Goal: Transaction & Acquisition: Purchase product/service

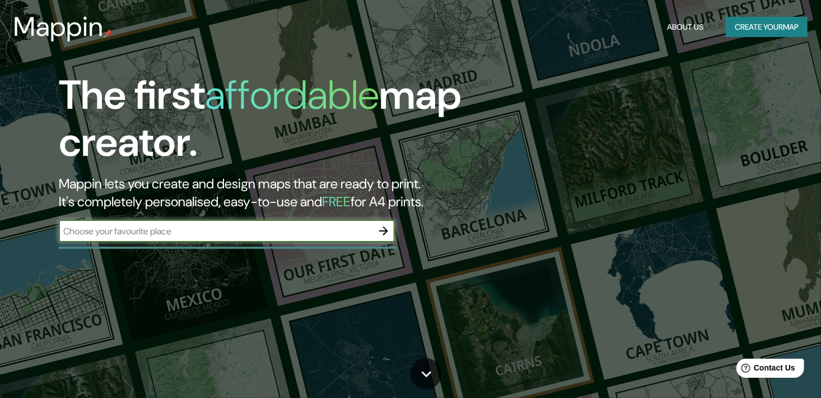
click at [752, 31] on button "Create your map" at bounding box center [767, 27] width 82 height 21
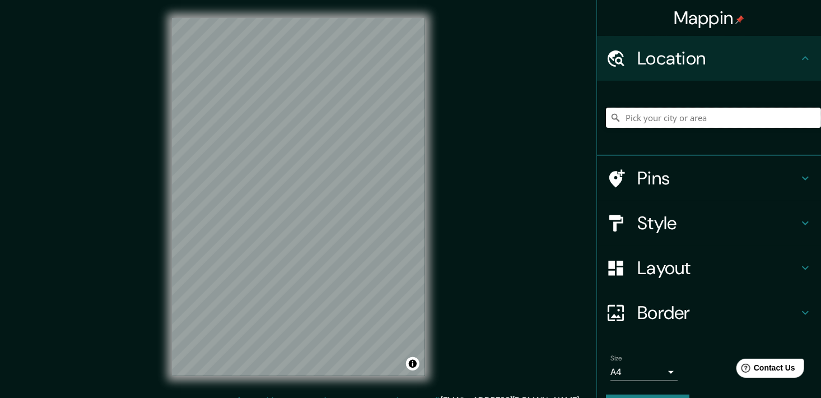
click at [675, 120] on input "Pick your city or area" at bounding box center [713, 118] width 215 height 20
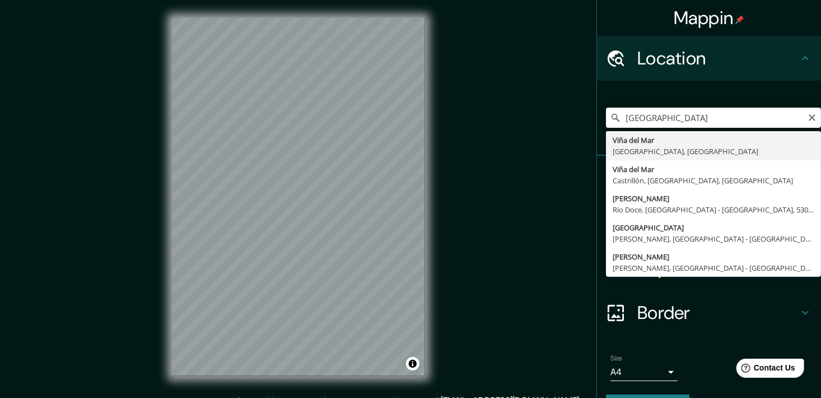
type input "[GEOGRAPHIC_DATA], [GEOGRAPHIC_DATA], [GEOGRAPHIC_DATA]"
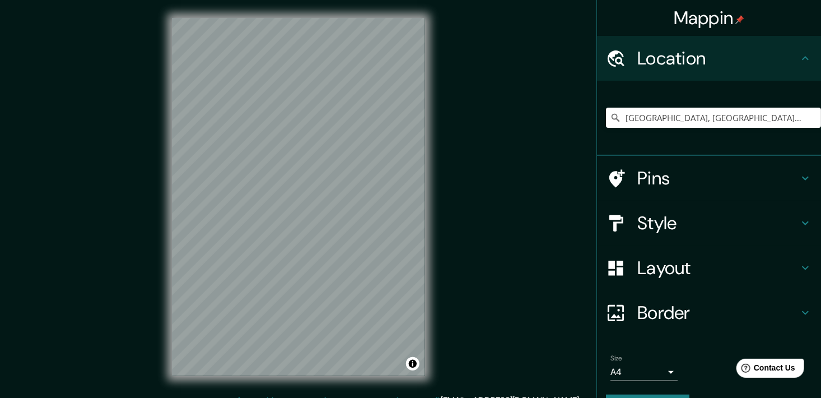
click at [660, 275] on h4 "Layout" at bounding box center [718, 268] width 161 height 22
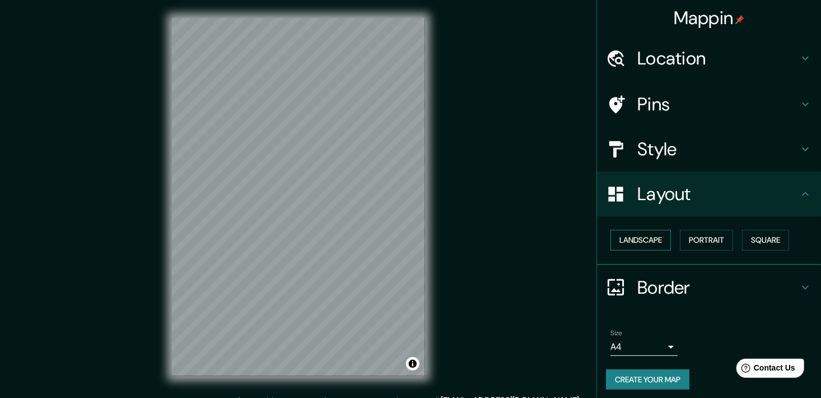
click at [642, 244] on button "Landscape" at bounding box center [641, 240] width 61 height 21
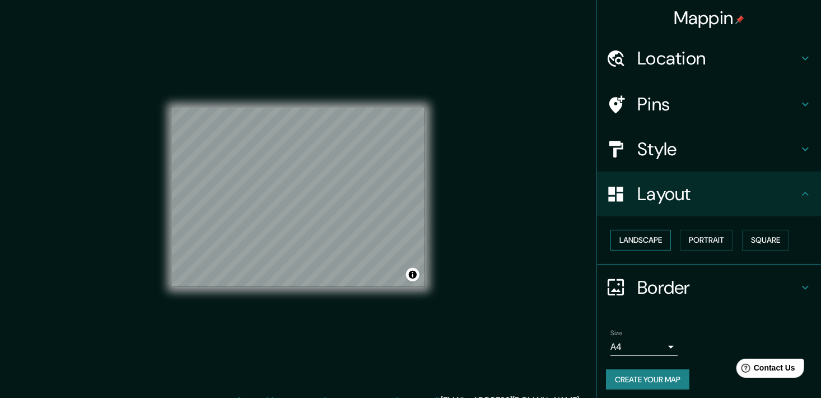
click at [645, 242] on button "Landscape" at bounding box center [641, 240] width 61 height 21
click at [695, 240] on button "Portrait" at bounding box center [706, 240] width 53 height 21
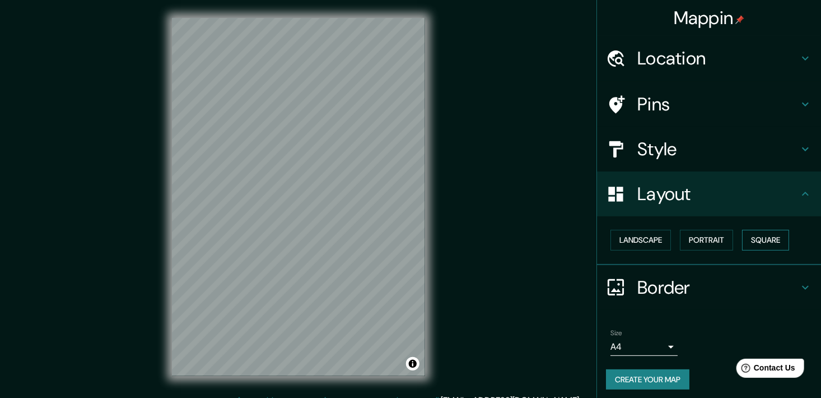
click at [745, 233] on button "Square" at bounding box center [765, 240] width 47 height 21
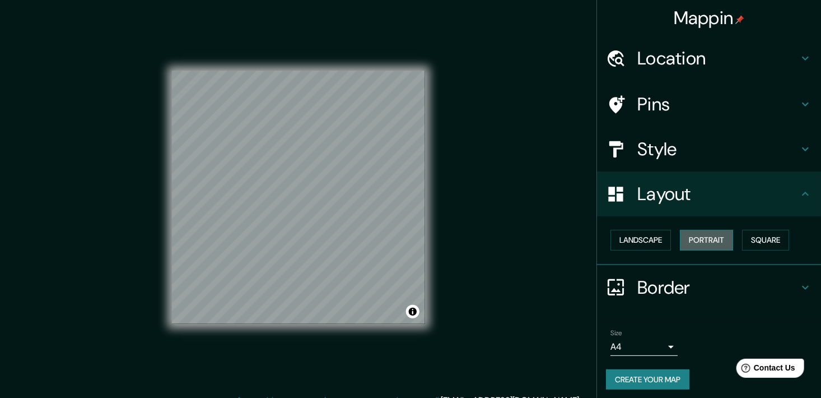
click at [690, 235] on button "Portrait" at bounding box center [706, 240] width 53 height 21
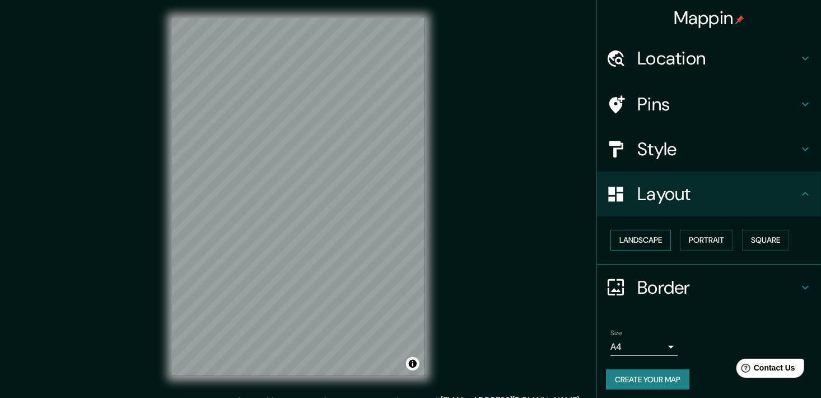
click at [635, 240] on button "Landscape" at bounding box center [641, 240] width 61 height 21
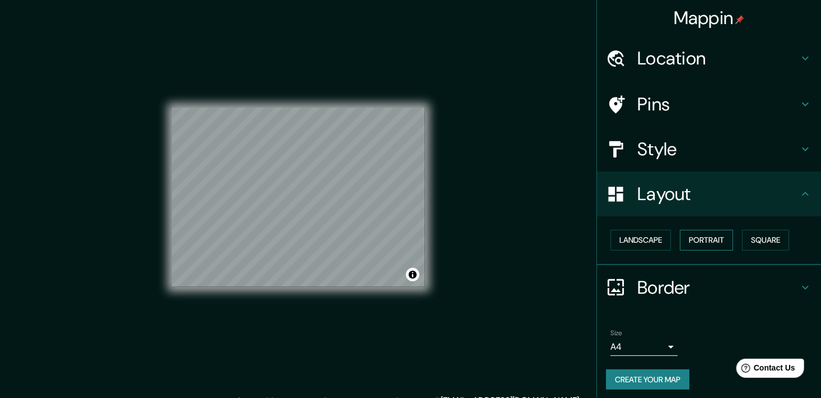
click at [691, 240] on button "Portrait" at bounding box center [706, 240] width 53 height 21
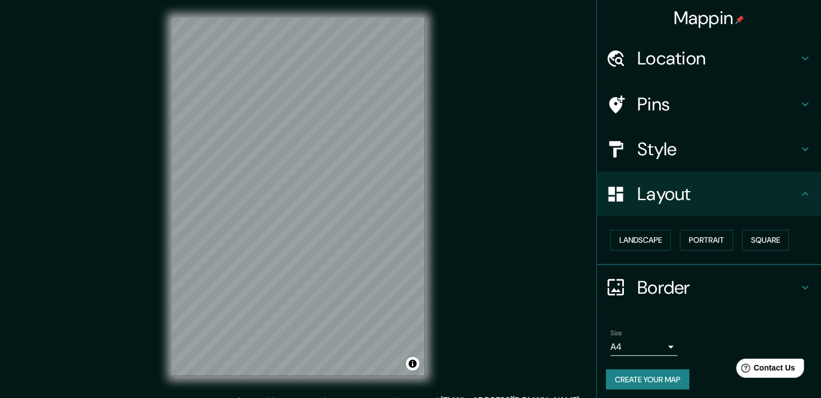
click at [709, 299] on div "Border" at bounding box center [709, 287] width 224 height 45
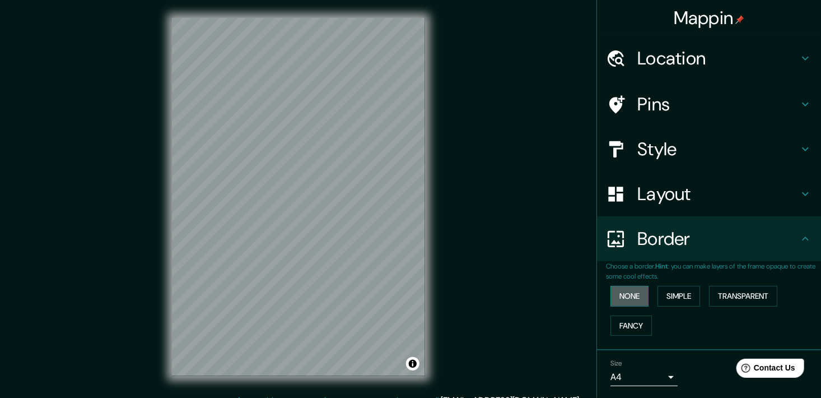
click at [631, 299] on button "None" at bounding box center [630, 296] width 38 height 21
click at [675, 296] on button "Simple" at bounding box center [679, 296] width 43 height 21
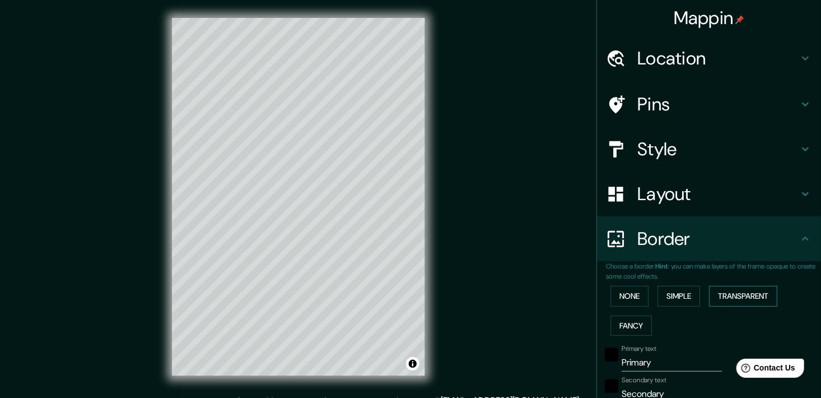
click at [714, 299] on button "Transparent" at bounding box center [743, 296] width 68 height 21
click at [630, 324] on button "Fancy" at bounding box center [631, 325] width 41 height 21
click at [749, 298] on button "Transparent" at bounding box center [743, 296] width 68 height 21
click at [676, 296] on button "Simple" at bounding box center [679, 296] width 43 height 21
click at [630, 297] on button "None" at bounding box center [630, 296] width 38 height 21
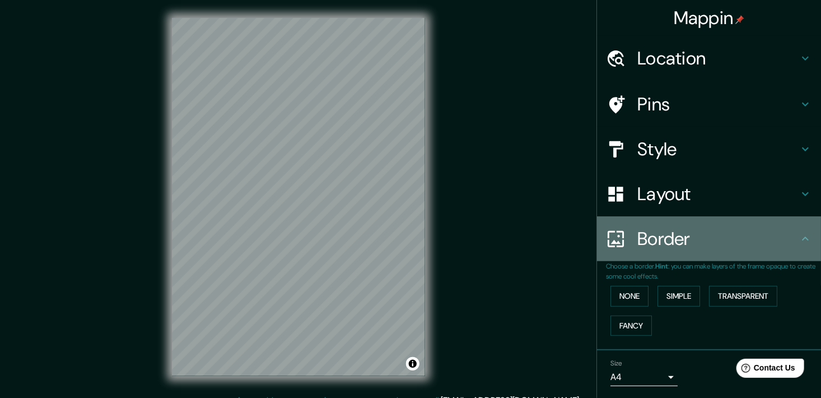
click at [787, 250] on div "Border" at bounding box center [709, 238] width 224 height 45
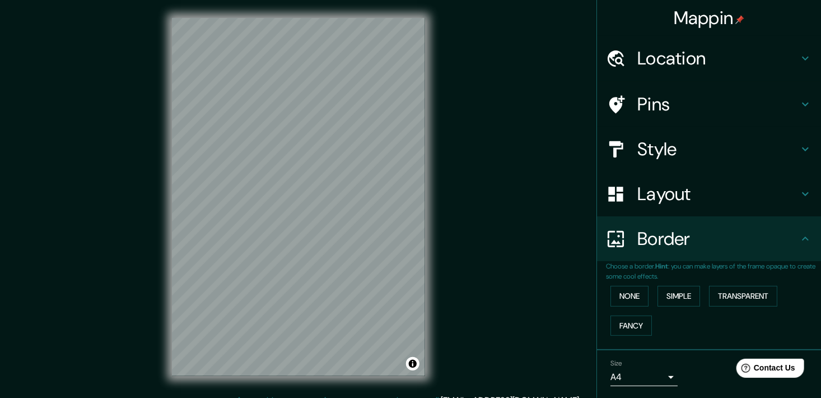
click at [754, 154] on h4 "Style" at bounding box center [718, 149] width 161 height 22
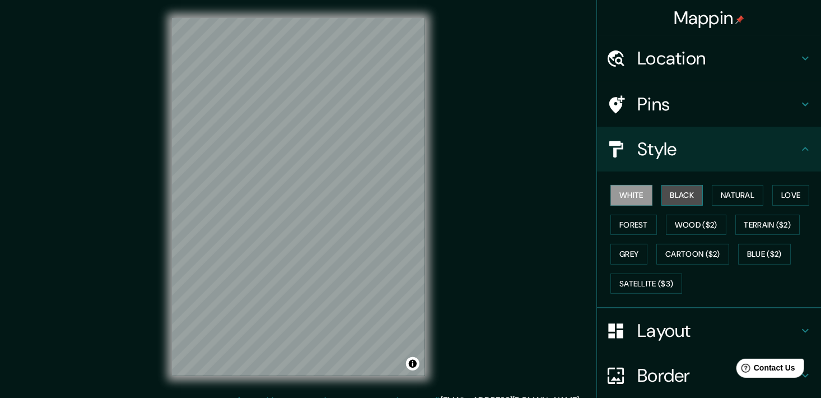
click at [684, 192] on button "Black" at bounding box center [683, 195] width 42 height 21
click at [730, 197] on button "Natural" at bounding box center [738, 195] width 52 height 21
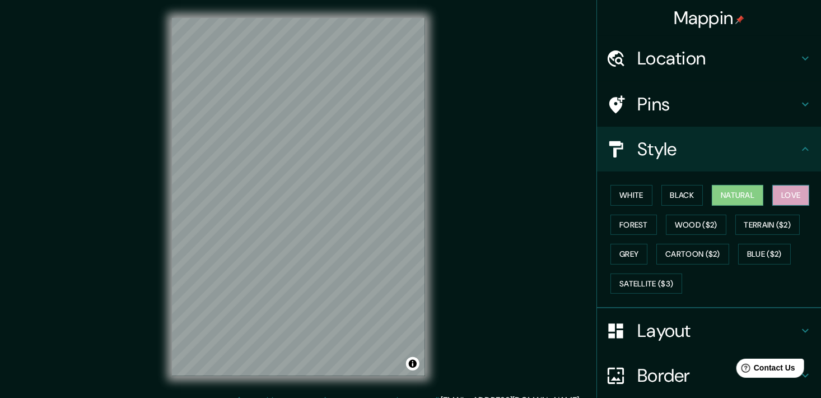
click at [773, 190] on button "Love" at bounding box center [791, 195] width 37 height 21
click at [636, 219] on button "Forest" at bounding box center [634, 225] width 47 height 21
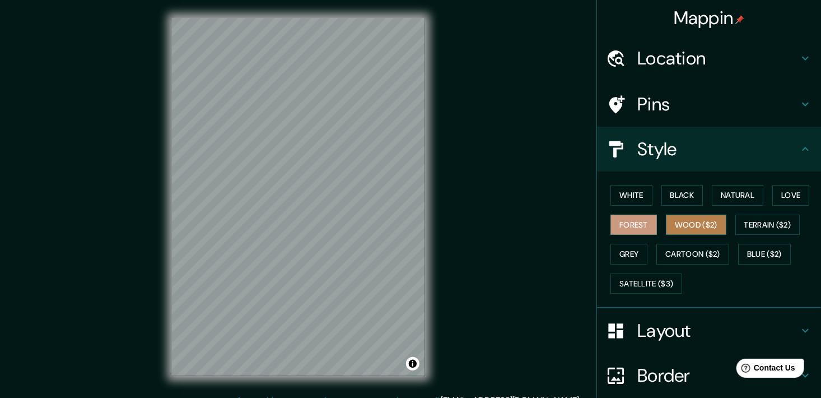
click at [698, 221] on button "Wood ($2)" at bounding box center [696, 225] width 61 height 21
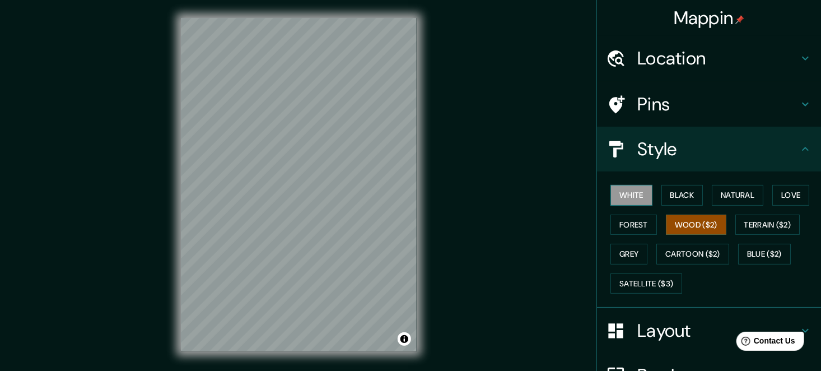
click at [623, 189] on button "White" at bounding box center [632, 195] width 42 height 21
click at [679, 196] on button "Black" at bounding box center [683, 195] width 42 height 21
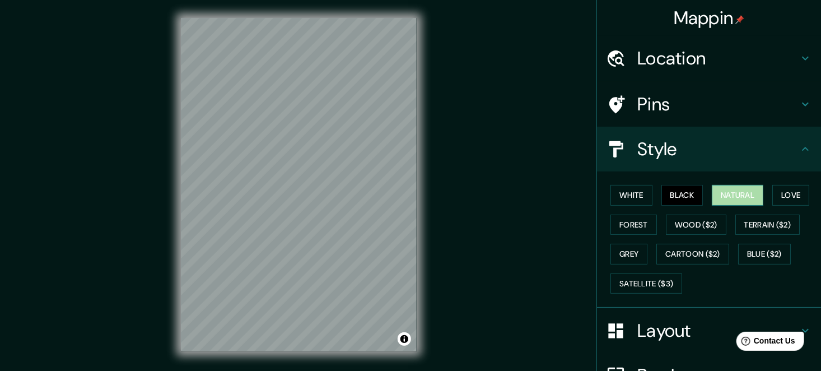
click at [742, 193] on button "Natural" at bounding box center [738, 195] width 52 height 21
click at [777, 198] on button "Love" at bounding box center [791, 195] width 37 height 21
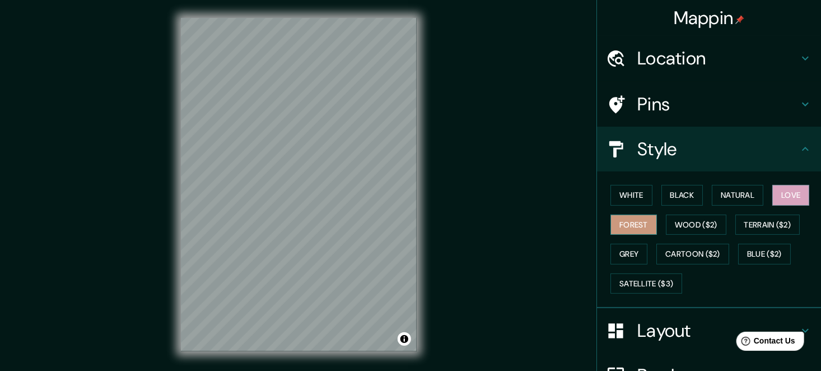
click at [628, 219] on button "Forest" at bounding box center [634, 225] width 47 height 21
click at [695, 216] on button "Wood ($2)" at bounding box center [696, 225] width 61 height 21
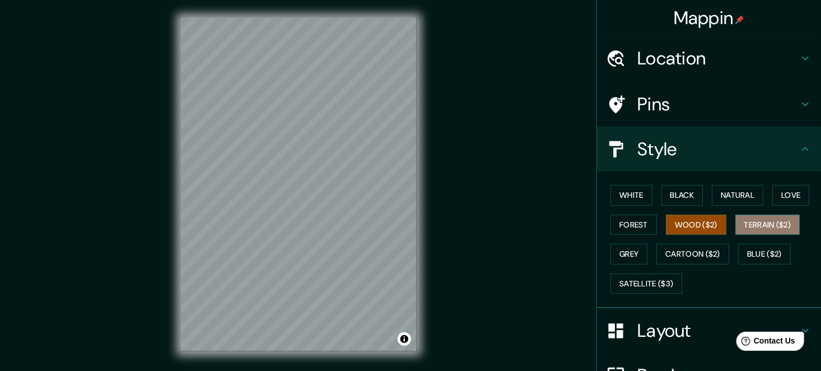
click at [765, 221] on button "Terrain ($2)" at bounding box center [768, 225] width 65 height 21
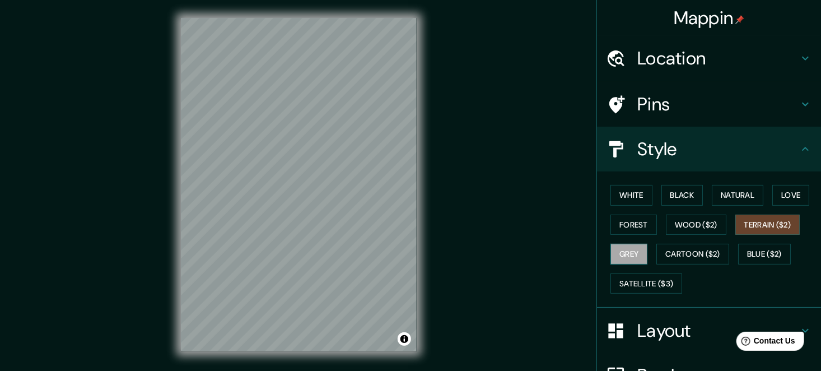
click at [626, 256] on button "Grey" at bounding box center [629, 254] width 37 height 21
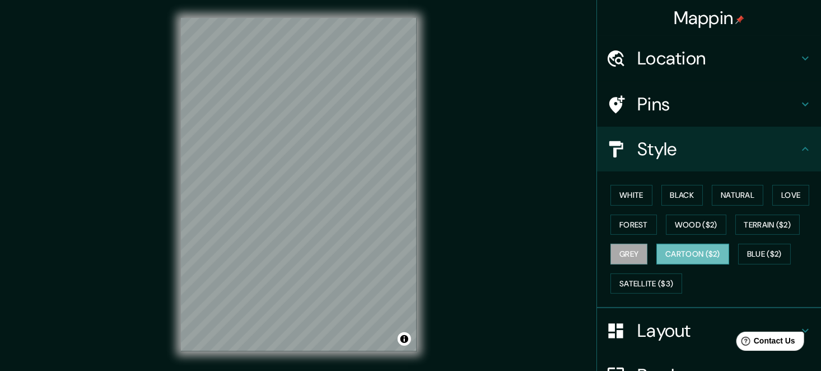
click at [682, 248] on button "Cartoon ($2)" at bounding box center [693, 254] width 73 height 21
click at [741, 252] on button "Blue ($2)" at bounding box center [765, 254] width 53 height 21
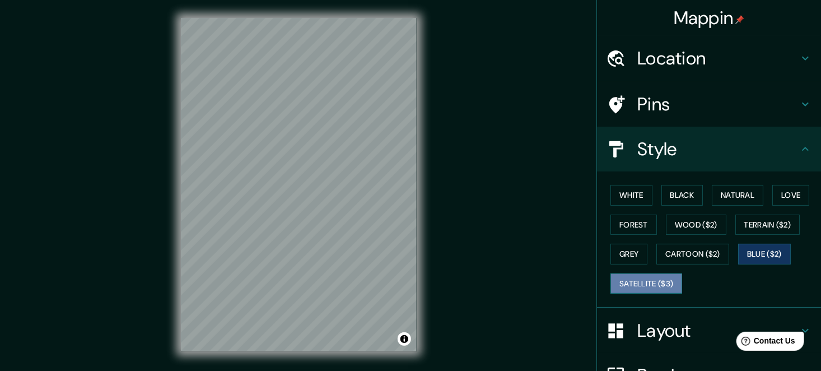
click at [666, 276] on button "Satellite ($3)" at bounding box center [647, 283] width 72 height 21
click at [424, 230] on div "© Mapbox © OpenStreetMap Improve this map © Maxar" at bounding box center [299, 185] width 272 height 370
click at [655, 179] on div "White Black Natural Love Forest Wood ($2) Terrain ($2) Grey Cartoon ($2) Blue (…" at bounding box center [709, 239] width 224 height 137
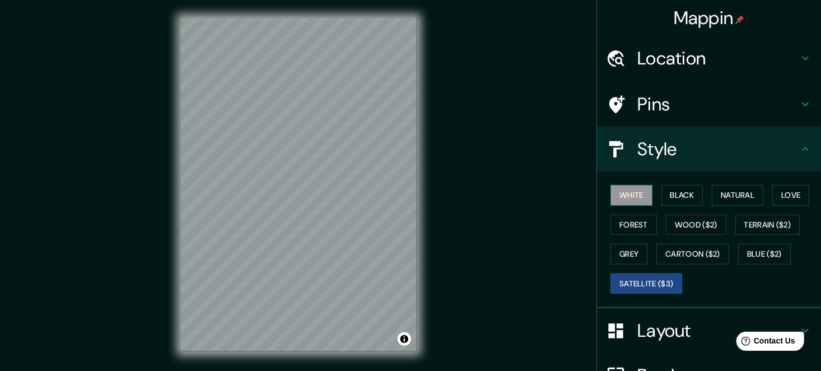
click at [627, 188] on button "White" at bounding box center [632, 195] width 42 height 21
click at [678, 196] on button "Black" at bounding box center [683, 195] width 42 height 21
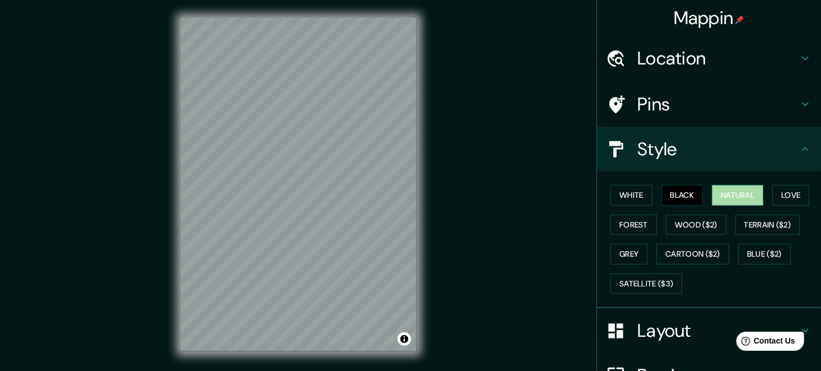
click at [724, 195] on button "Natural" at bounding box center [738, 195] width 52 height 21
click at [773, 198] on button "Love" at bounding box center [791, 195] width 37 height 21
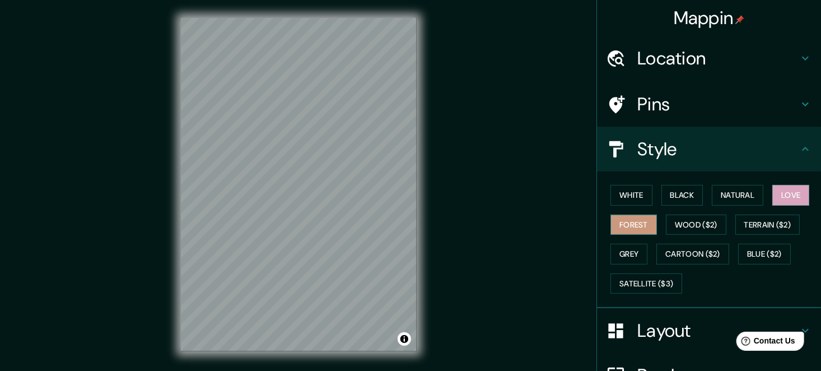
click at [634, 220] on button "Forest" at bounding box center [634, 225] width 47 height 21
click at [680, 225] on button "Wood ($2)" at bounding box center [696, 225] width 61 height 21
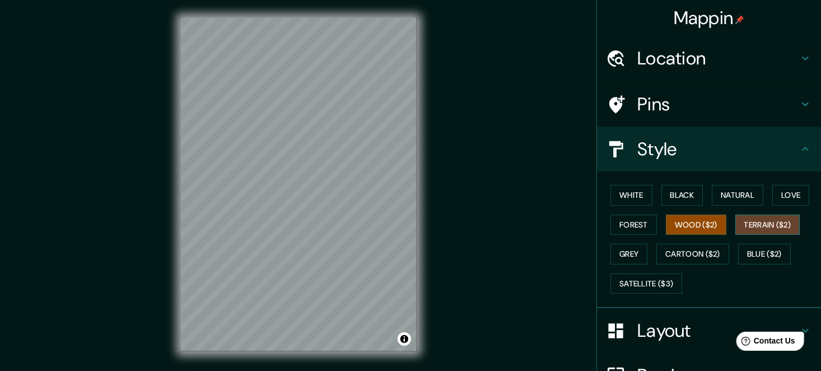
click at [752, 229] on button "Terrain ($2)" at bounding box center [768, 225] width 65 height 21
click at [628, 246] on button "Grey" at bounding box center [629, 254] width 37 height 21
